Goal: Task Accomplishment & Management: Manage account settings

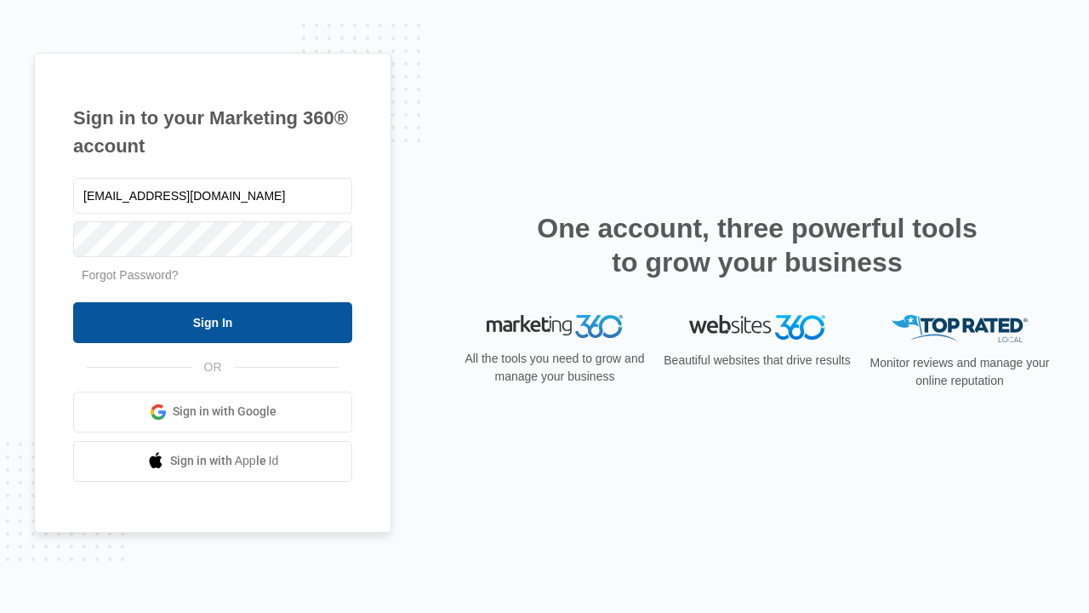
click at [213, 322] on input "Sign In" at bounding box center [212, 322] width 279 height 41
